Goal: Task Accomplishment & Management: Use online tool/utility

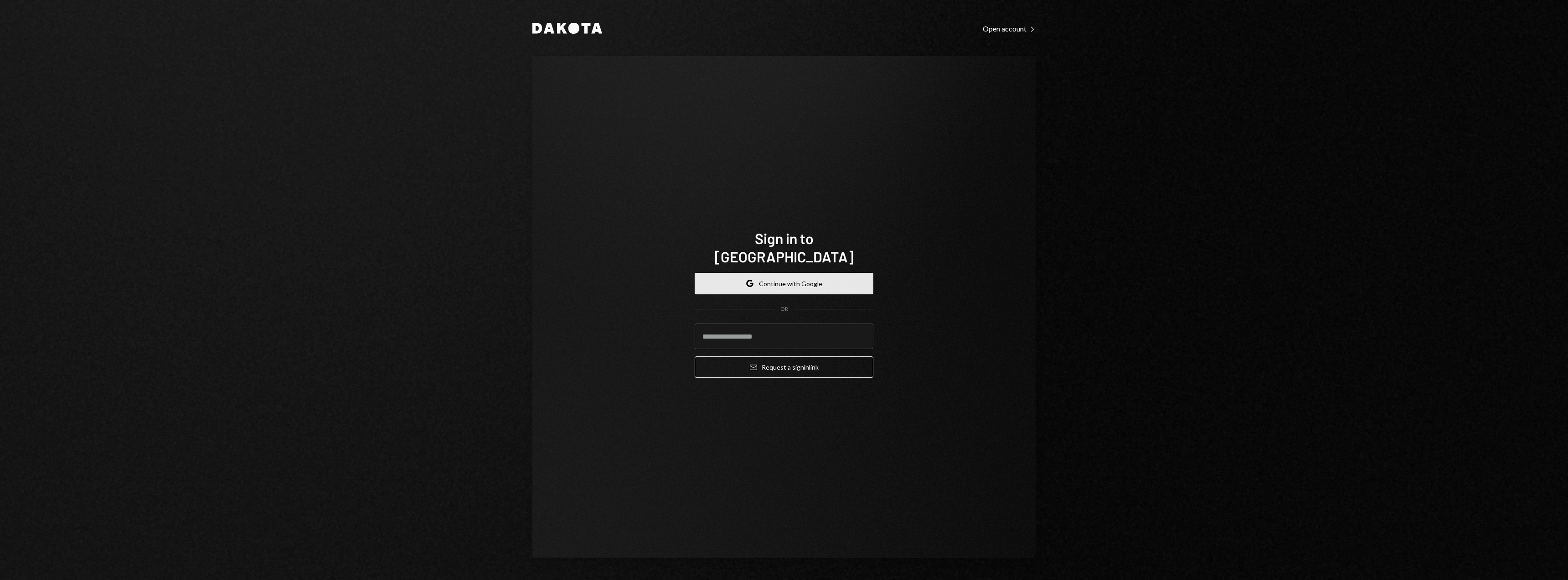
click at [777, 280] on button "Google Continue with Google" at bounding box center [784, 284] width 179 height 21
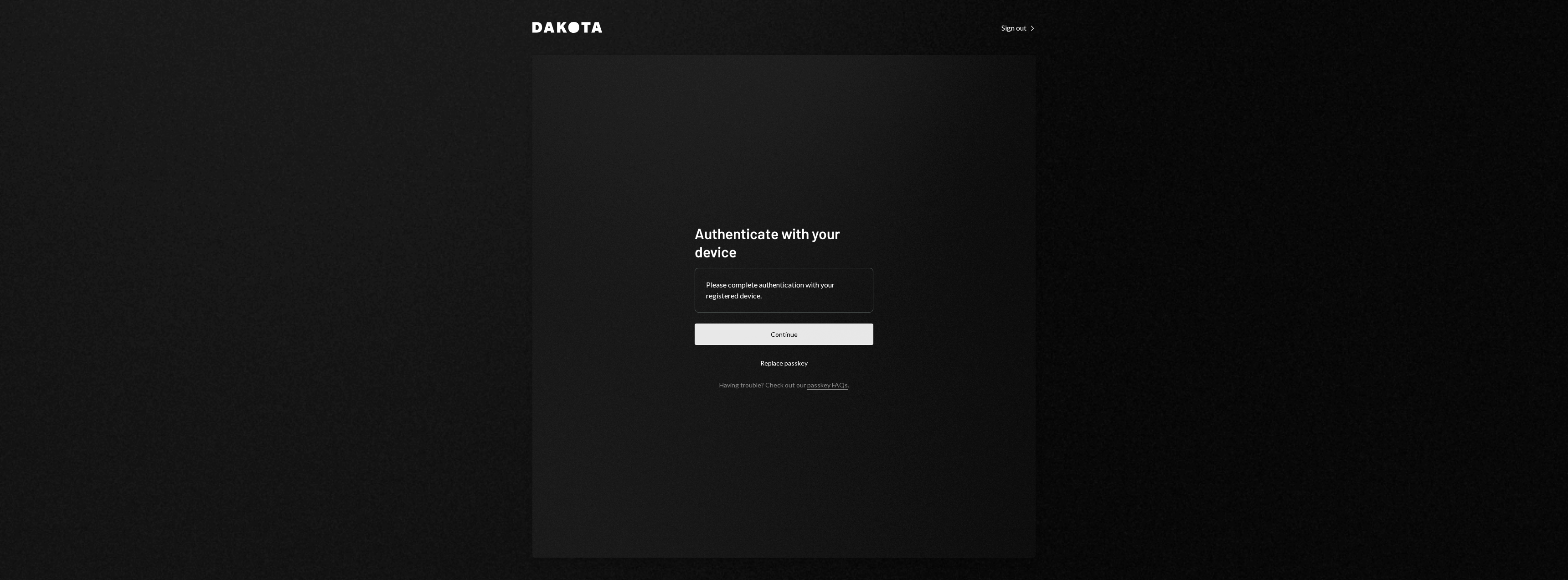
click at [791, 332] on button "Continue" at bounding box center [784, 334] width 179 height 21
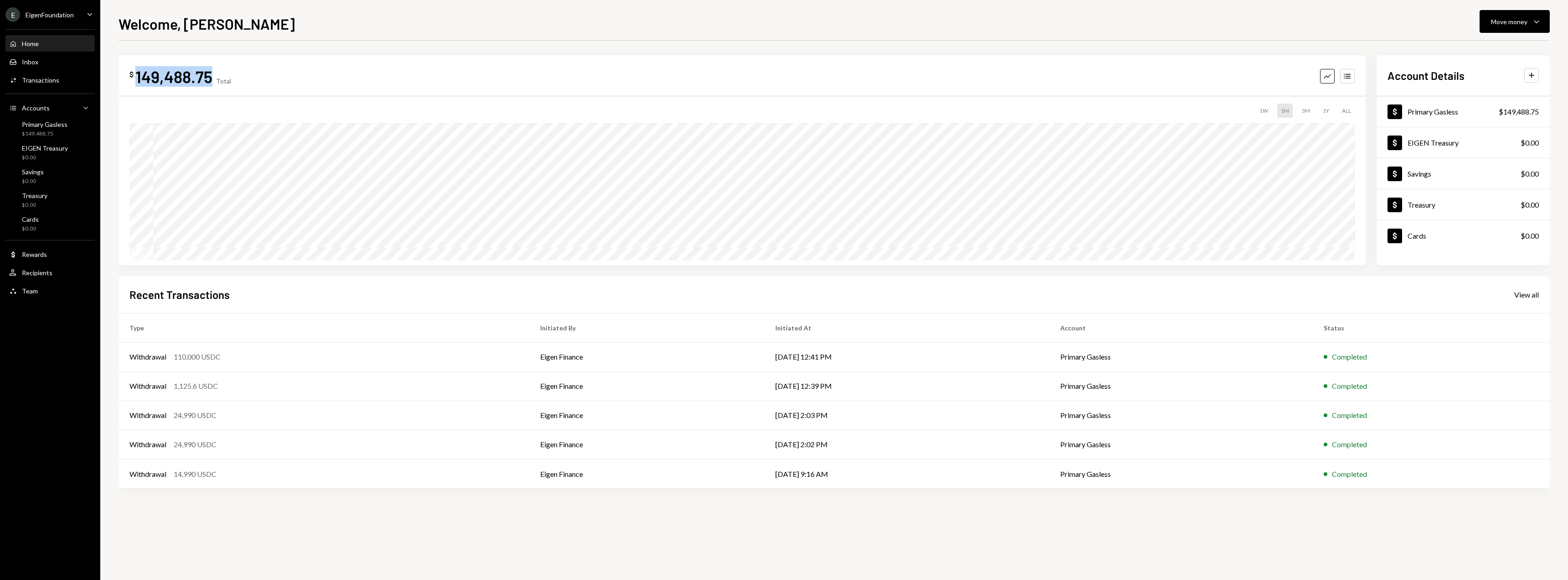
drag, startPoint x: 203, startPoint y: 79, endPoint x: 135, endPoint y: 81, distance: 68.0
click at [135, 81] on div "$ 149,488.75" at bounding box center [171, 76] width 83 height 20
copy div "149,488.75"
